Goal: Navigation & Orientation: Find specific page/section

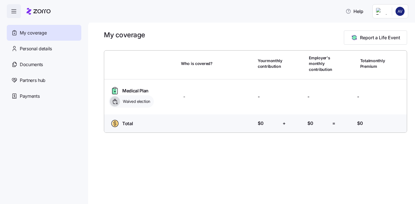
click at [14, 13] on icon "button" at bounding box center [13, 11] width 7 height 7
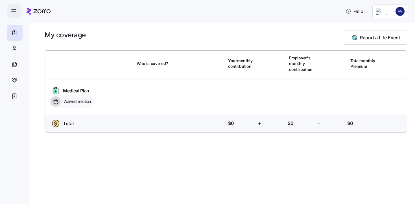
click at [14, 13] on icon "button" at bounding box center [13, 11] width 7 height 7
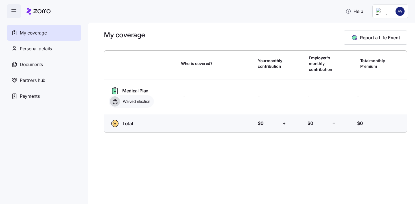
click at [399, 12] on html "Help My coverage Personal details Documents Partners hub Payments My coverage R…" at bounding box center [207, 100] width 415 height 201
click at [386, 12] on html "Help My coverage Personal details Documents Partners hub Payments My coverage R…" at bounding box center [207, 100] width 415 height 201
click at [31, 80] on html "Help My coverage Personal details Documents Partners hub Payments My coverage R…" at bounding box center [207, 100] width 415 height 201
click at [31, 80] on span "Partners hub" at bounding box center [33, 80] width 26 height 7
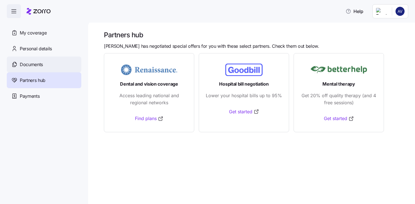
click at [30, 66] on span "Documents" at bounding box center [31, 64] width 23 height 7
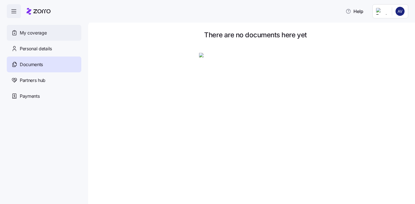
click at [23, 33] on span "My coverage" at bounding box center [33, 32] width 27 height 7
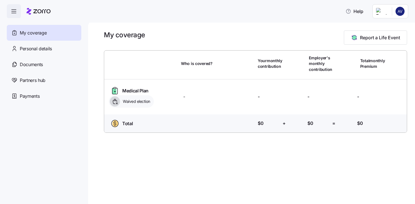
click at [18, 10] on span "button" at bounding box center [14, 12] width 14 height 14
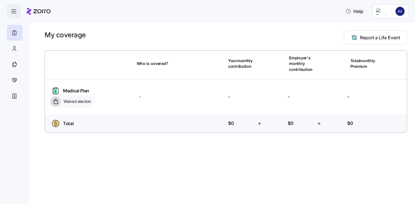
click at [18, 10] on span "button" at bounding box center [14, 12] width 14 height 14
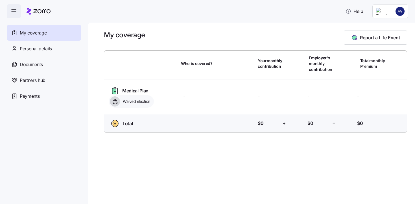
click at [383, 11] on html "Help My coverage Personal details Documents Partners hub Payments My coverage R…" at bounding box center [207, 100] width 415 height 201
click at [384, 26] on div "My settings" at bounding box center [389, 26] width 30 height 6
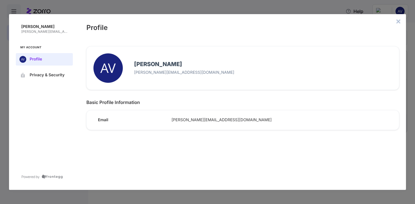
click at [397, 21] on icon "close admin-box" at bounding box center [398, 21] width 5 height 5
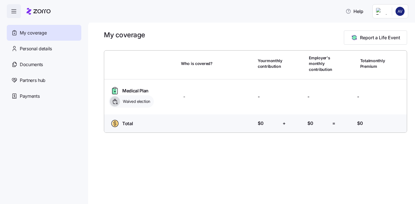
click at [401, 14] on html "Help My coverage Personal details Documents Partners hub Payments My coverage R…" at bounding box center [207, 100] width 415 height 201
click at [39, 9] on html "Help My coverage Personal details Documents Partners hub Payments My coverage R…" at bounding box center [207, 100] width 415 height 201
click at [37, 16] on div at bounding box center [39, 11] width 24 height 16
click at [12, 13] on icon "button" at bounding box center [13, 11] width 7 height 7
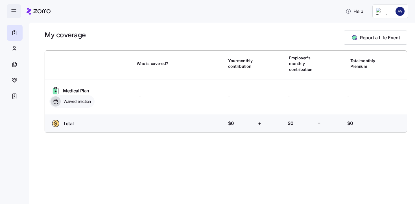
click at [12, 13] on icon "button" at bounding box center [13, 11] width 7 height 7
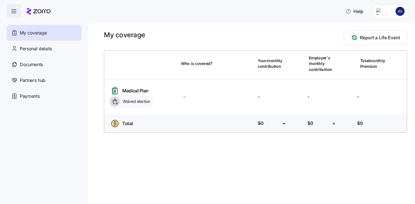
click at [388, 13] on html "Help My coverage Personal details Documents Partners hub Payments My coverage R…" at bounding box center [207, 100] width 415 height 201
click at [397, 11] on html "Help My coverage Personal details Documents Partners hub Payments My coverage R…" at bounding box center [207, 100] width 415 height 201
click at [301, 23] on html "Help My coverage Personal details Documents Partners hub Payments My coverage R…" at bounding box center [207, 100] width 415 height 201
